Goal: Unclear: Browse casually

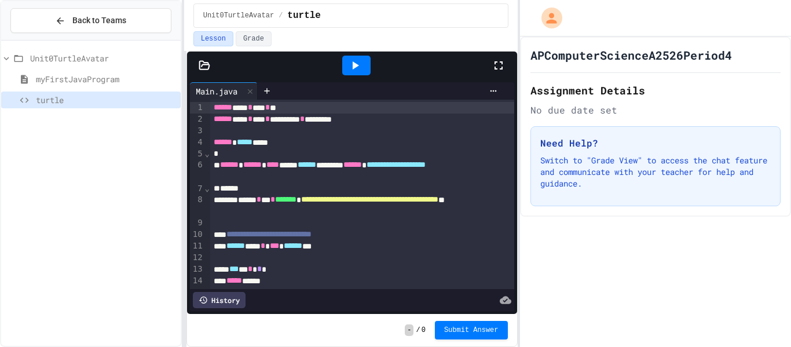
click at [354, 71] on icon at bounding box center [355, 65] width 14 height 14
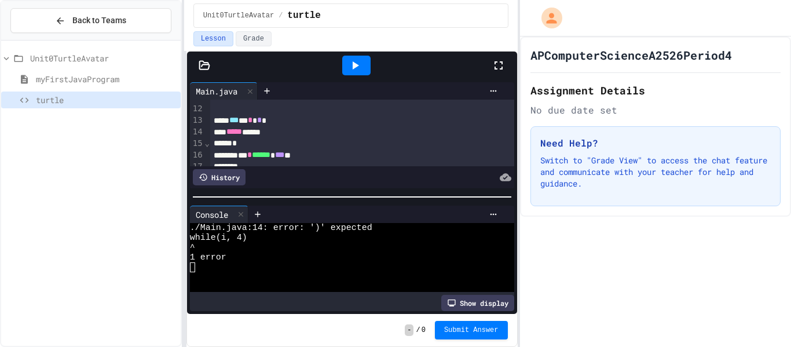
scroll to position [152, 0]
